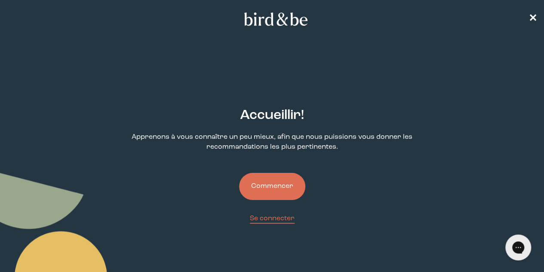
click at [267, 173] on button "Commencer" at bounding box center [272, 186] width 66 height 27
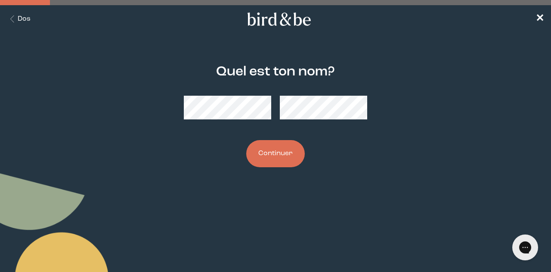
click at [278, 153] on font "Continuer" at bounding box center [275, 153] width 34 height 7
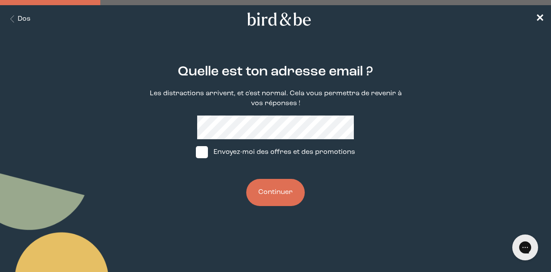
click at [271, 190] on font "Continuer" at bounding box center [275, 191] width 34 height 7
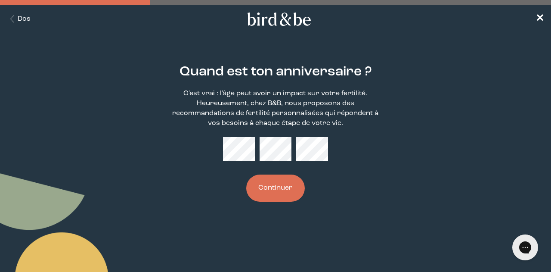
click at [8, 17] on icon "Bouton Retour" at bounding box center [12, 18] width 11 height 7
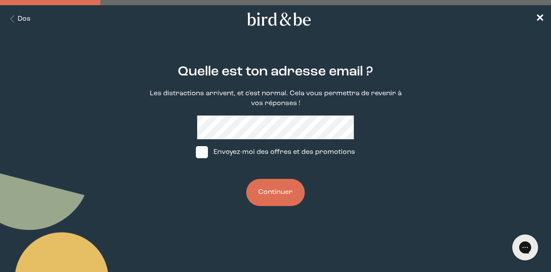
click at [8, 17] on icon "Bouton Retour" at bounding box center [12, 18] width 11 height 7
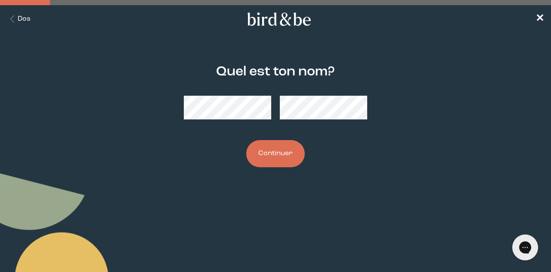
click at [8, 17] on icon "Bouton Retour" at bounding box center [12, 18] width 11 height 7
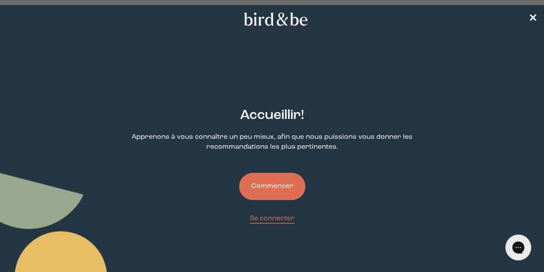
click at [534, 25] on link "✕" at bounding box center [533, 19] width 9 height 15
